Goal: Information Seeking & Learning: Check status

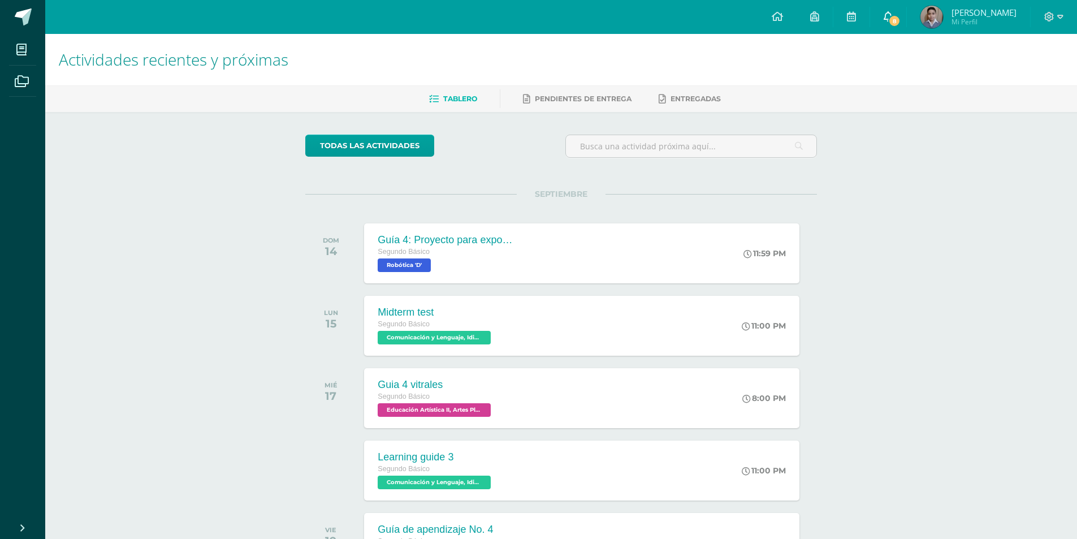
click at [904, 12] on link "8" at bounding box center [888, 17] width 36 height 34
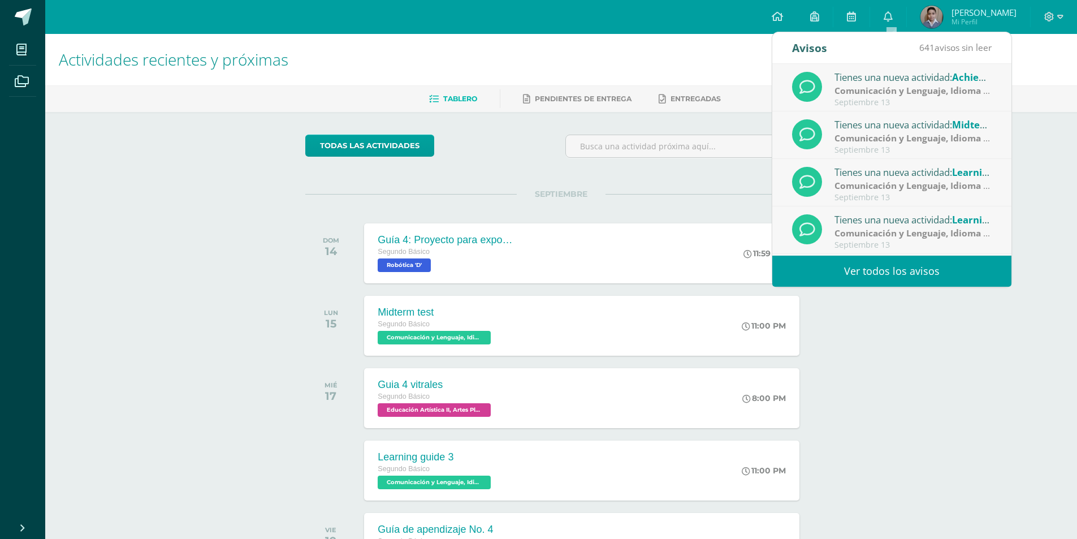
click at [860, 260] on link "Ver todos los avisos" at bounding box center [891, 271] width 239 height 31
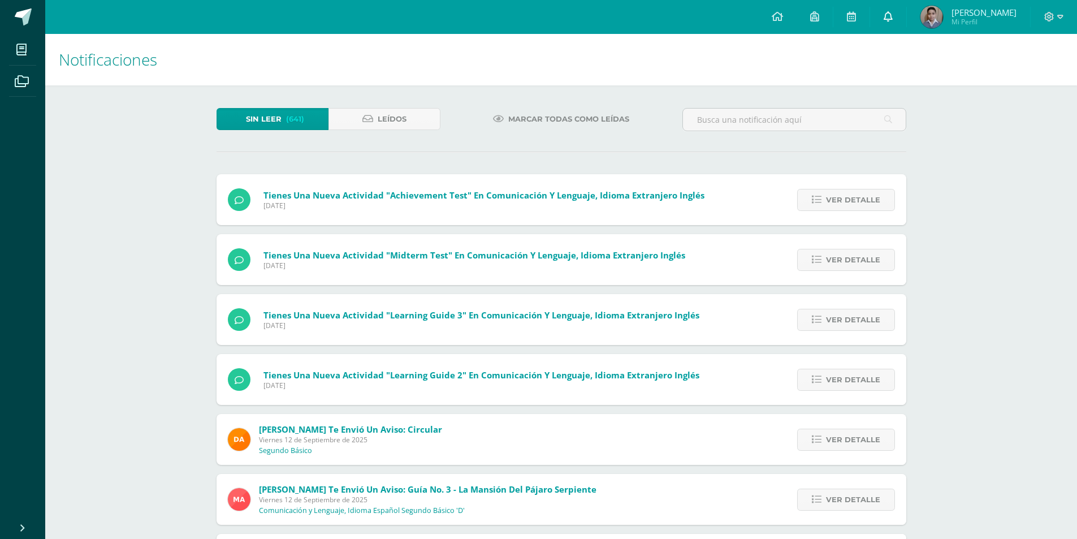
click at [900, 14] on link at bounding box center [888, 17] width 36 height 34
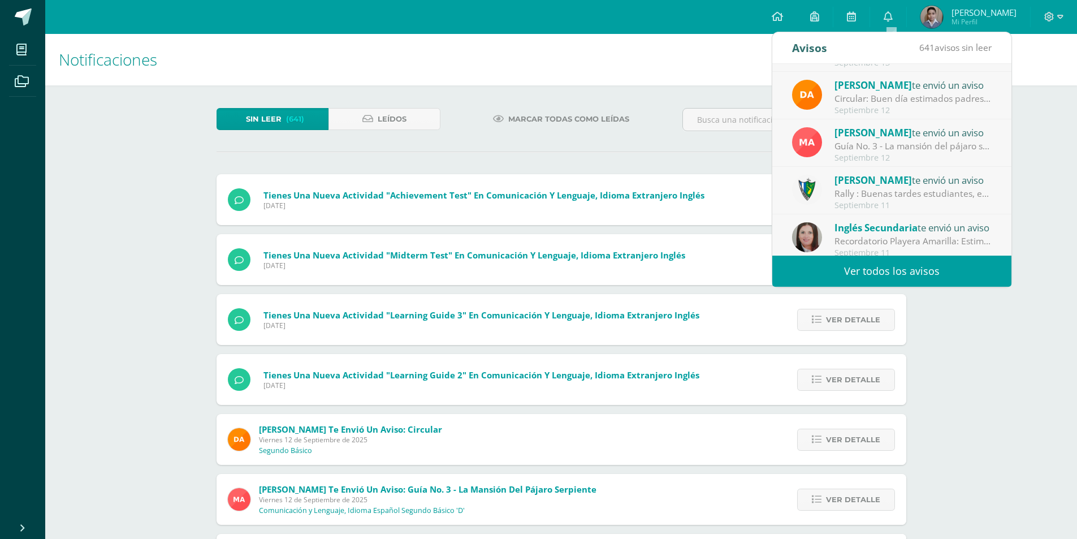
scroll to position [188, 0]
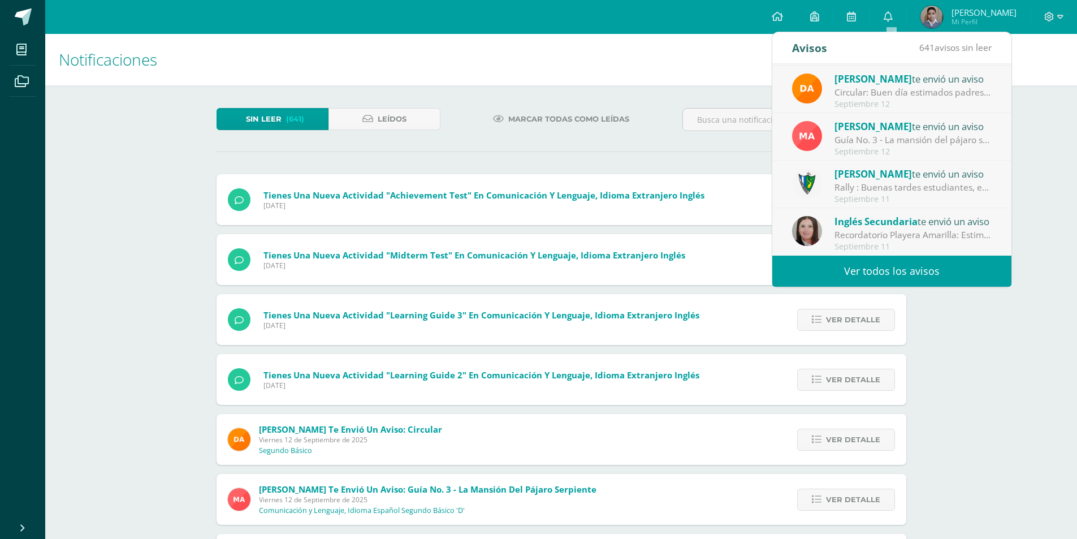
click at [842, 269] on link "Ver todos los avisos" at bounding box center [891, 271] width 239 height 31
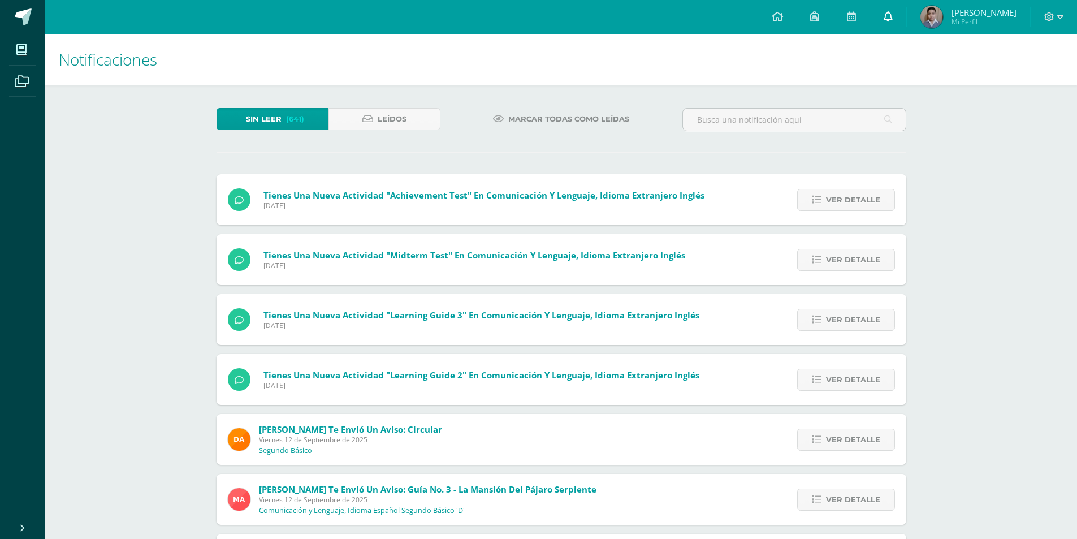
click at [893, 15] on icon at bounding box center [888, 16] width 9 height 10
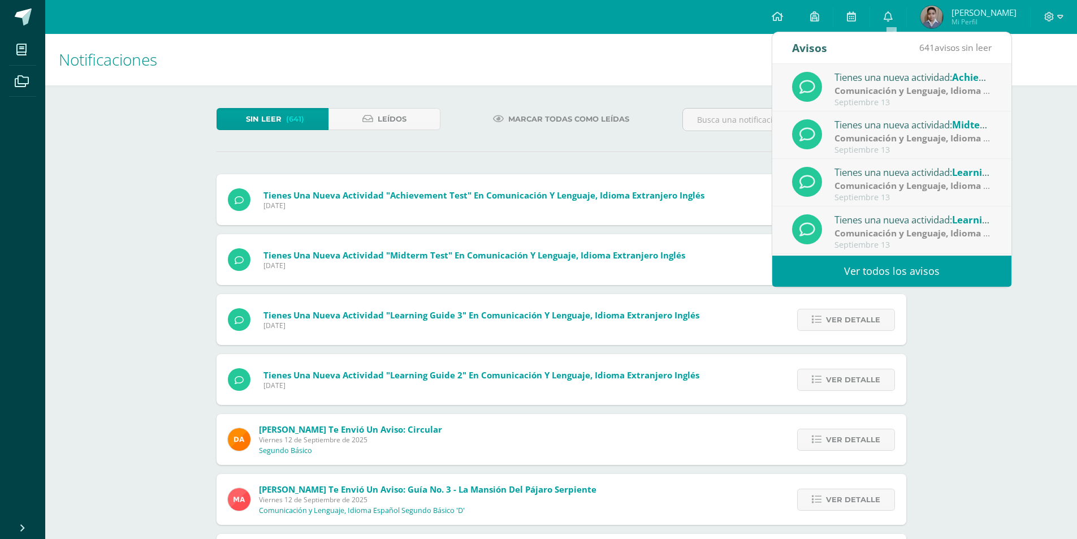
click at [857, 279] on link "Ver todos los avisos" at bounding box center [891, 271] width 239 height 31
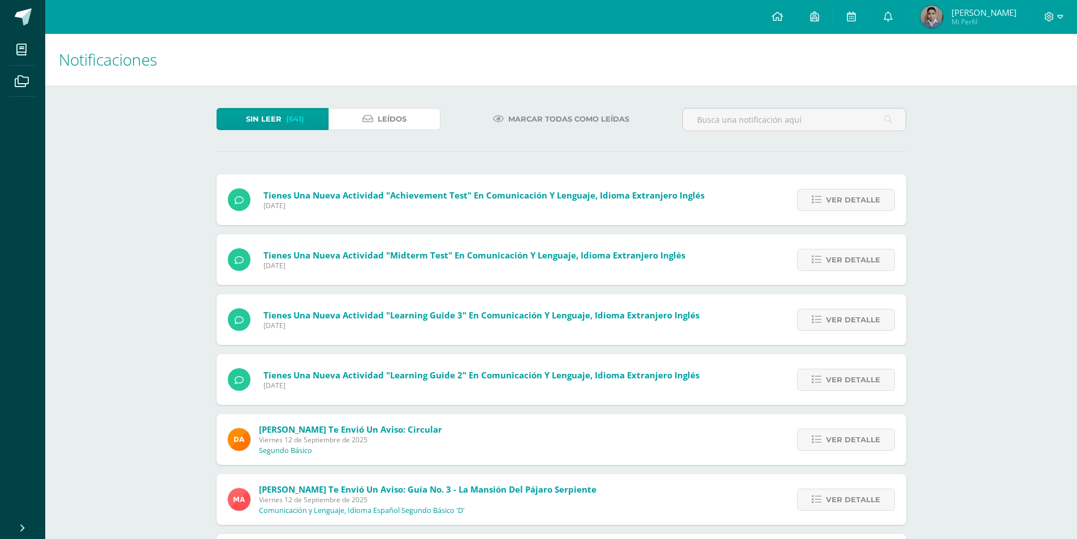
click at [398, 128] on span "Leídos" at bounding box center [392, 119] width 29 height 21
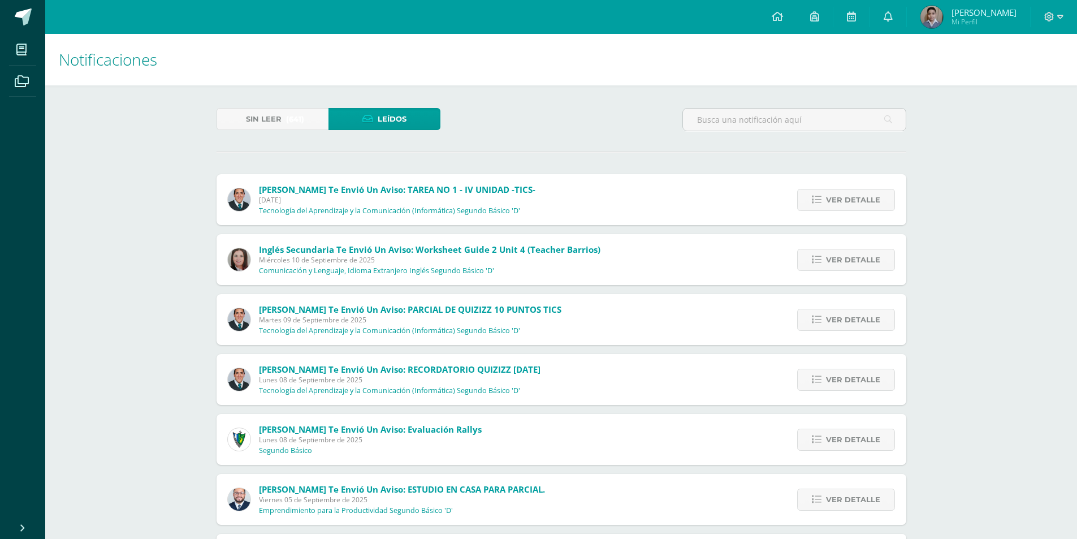
click at [822, 214] on div "Ver detalle" at bounding box center [843, 199] width 126 height 51
click at [828, 204] on span "Ver detalle" at bounding box center [853, 199] width 54 height 21
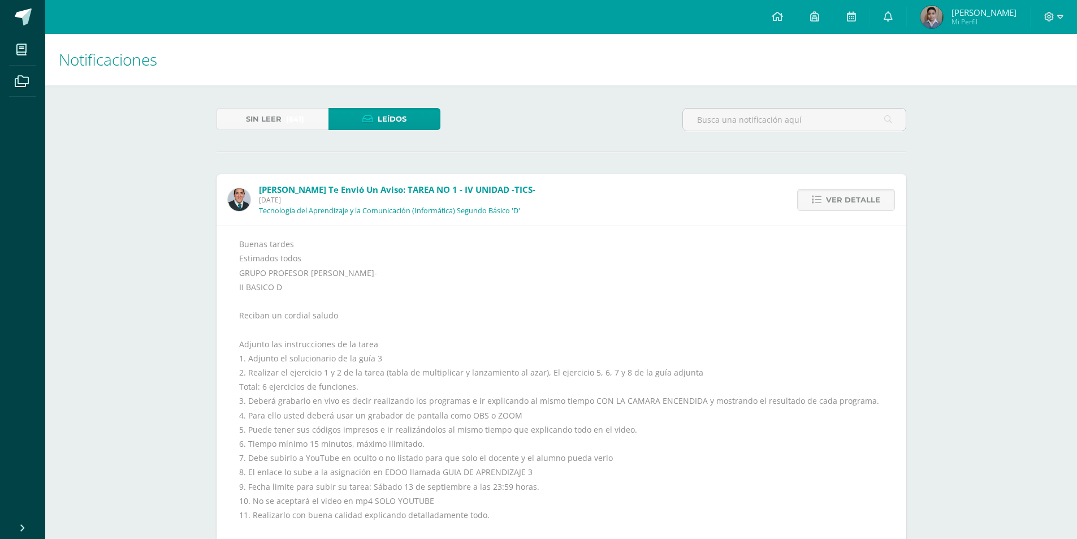
scroll to position [57, 0]
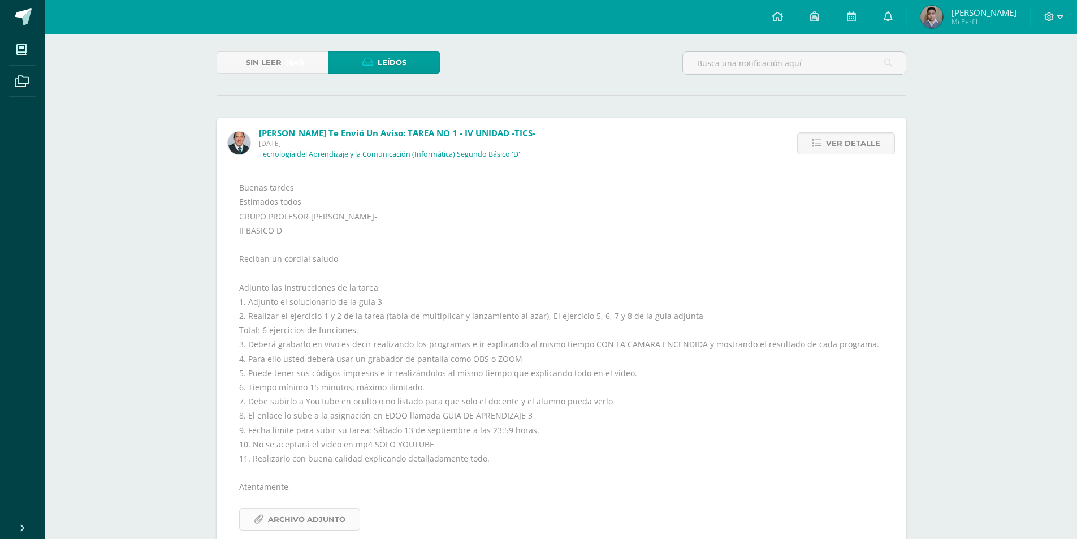
click at [321, 522] on span "Archivo Adjunto" at bounding box center [306, 519] width 77 height 21
